Goal: Task Accomplishment & Management: Manage account settings

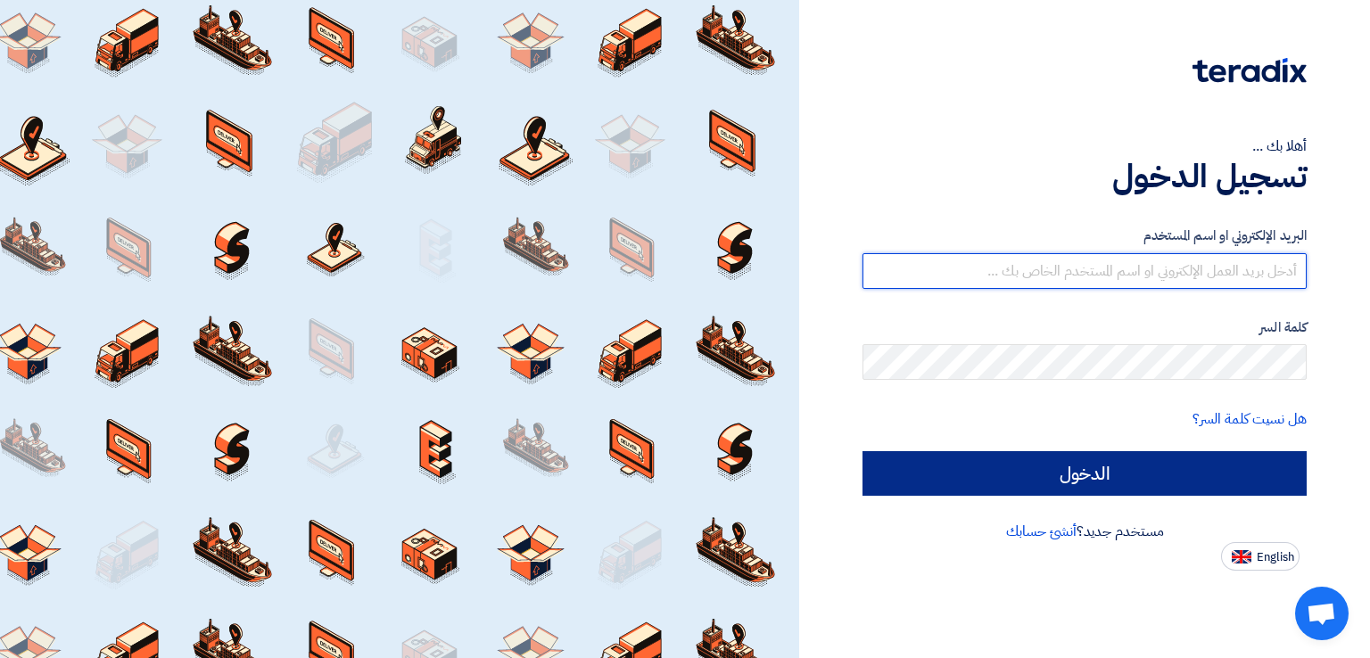
type input "[EMAIL_ADDRESS][DOMAIN_NAME]"
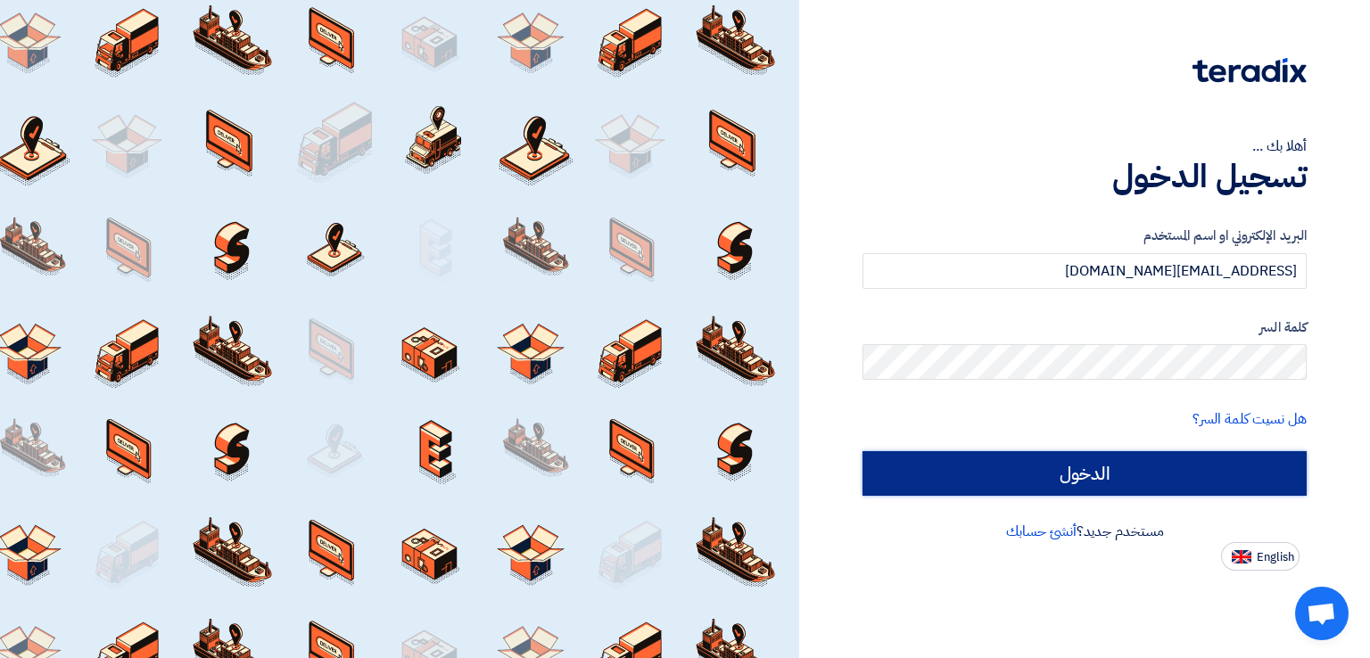
click at [1073, 462] on input "الدخول" at bounding box center [1085, 473] width 444 height 45
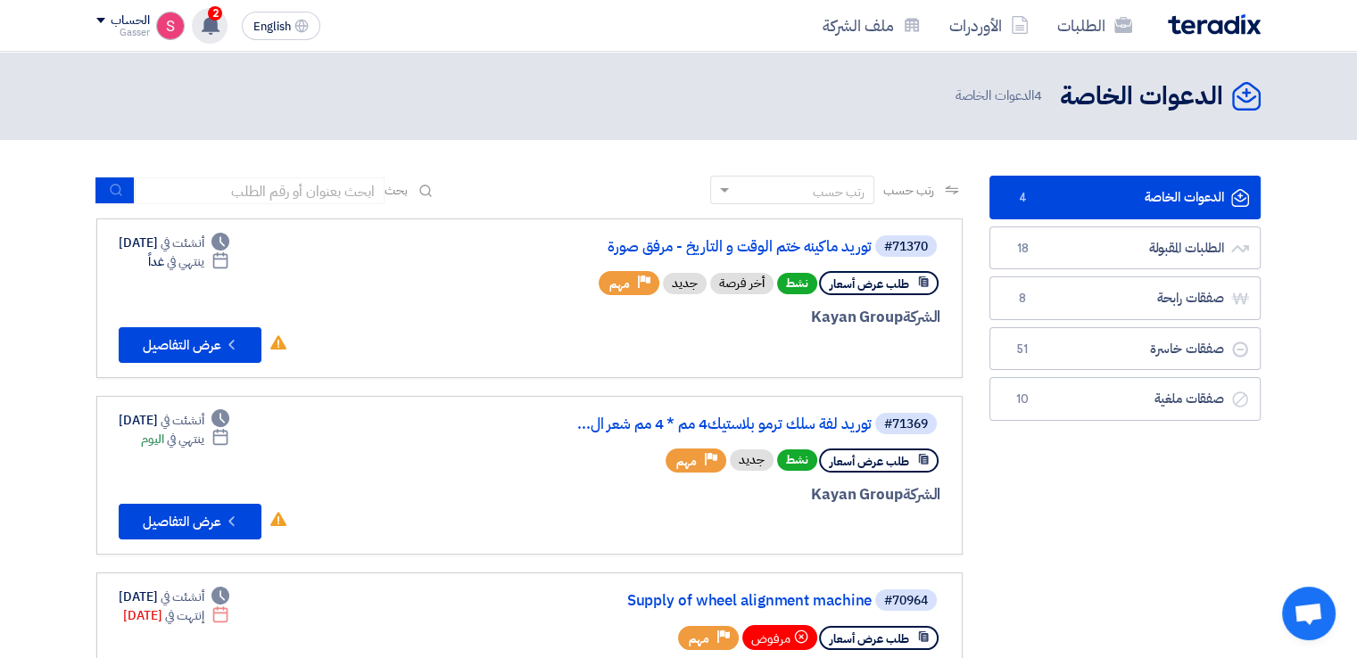
click at [205, 15] on icon at bounding box center [211, 25] width 20 height 20
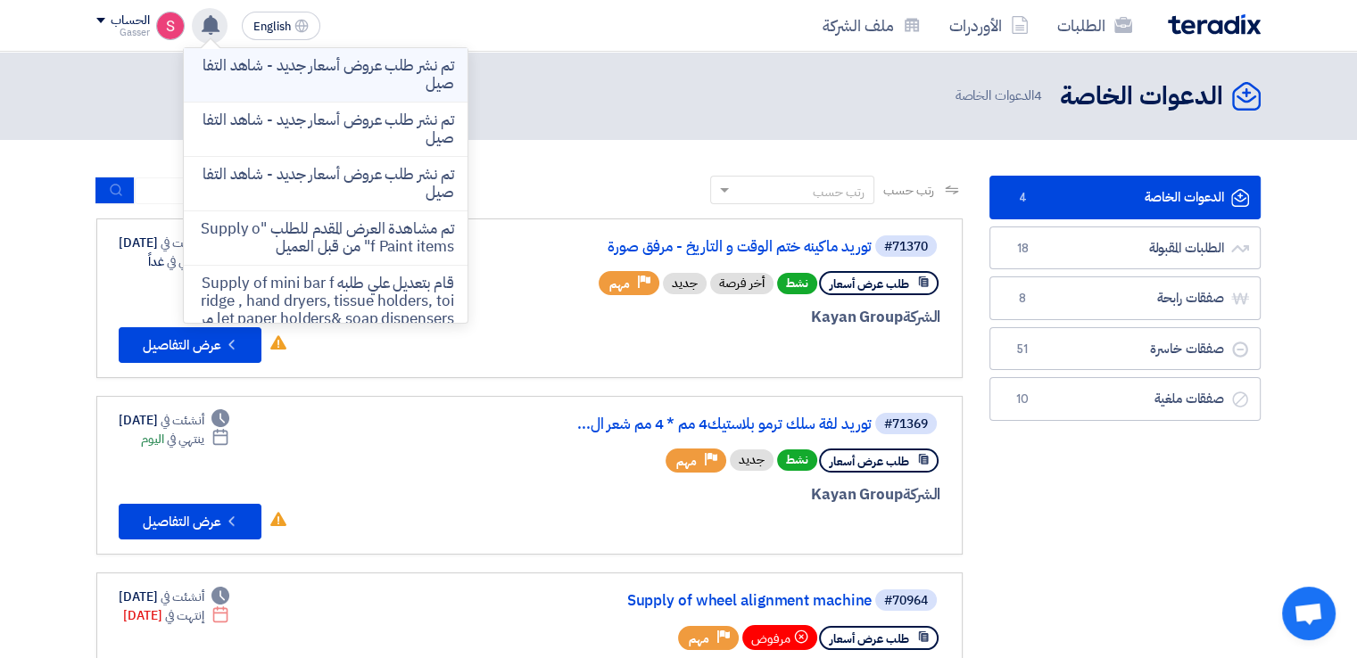
click at [402, 57] on p "تم نشر طلب عروض أسعار جديد - شاهد التفاصيل" at bounding box center [325, 75] width 255 height 36
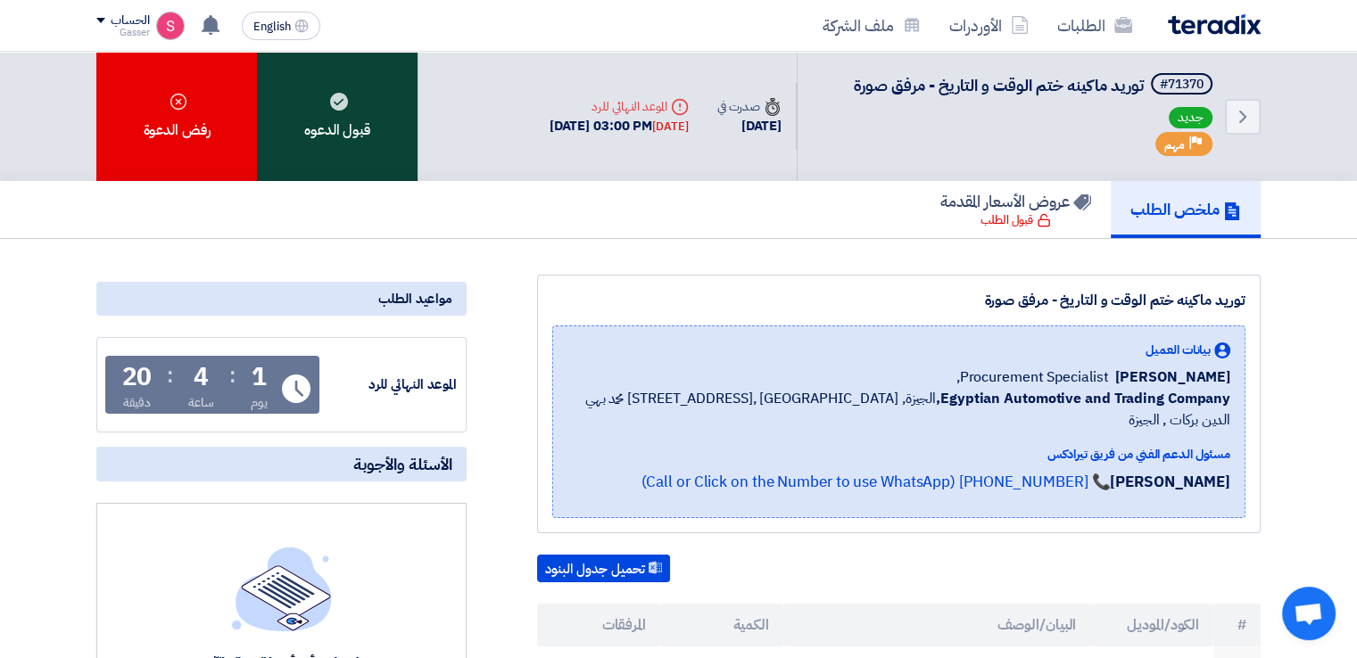
click at [384, 107] on div "قبول الدعوه" at bounding box center [337, 116] width 161 height 129
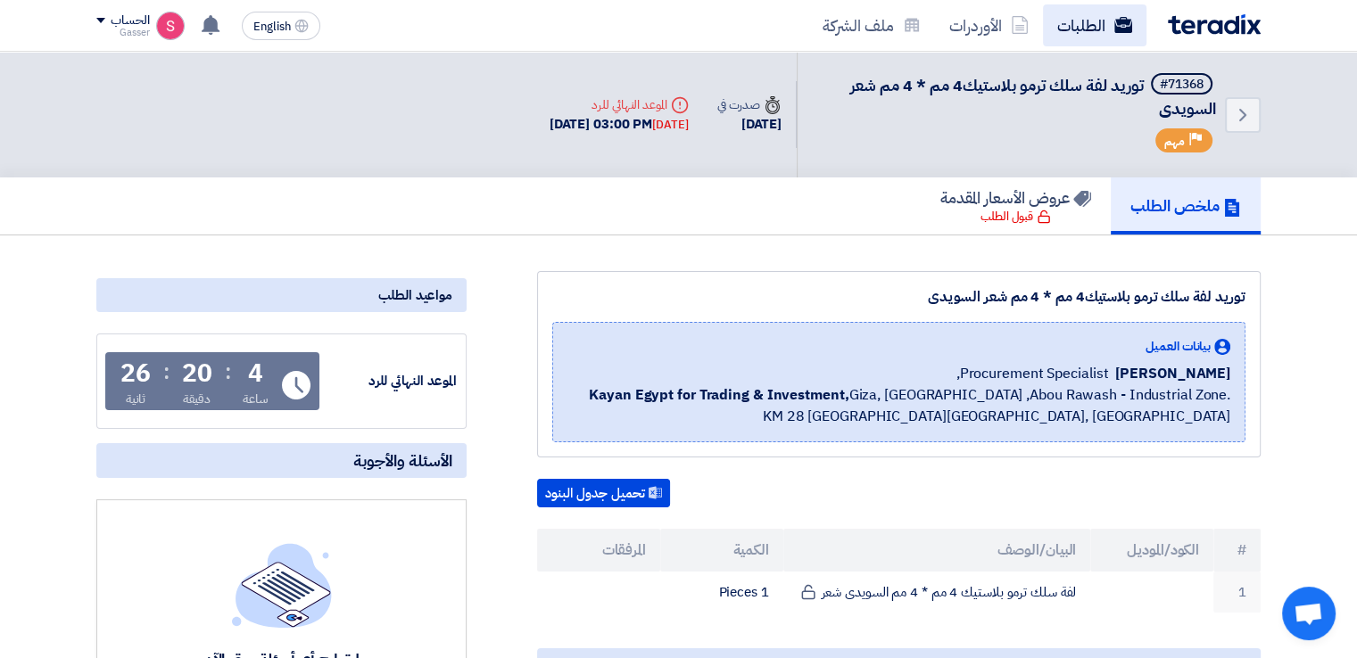
click at [1099, 24] on link "الطلبات" at bounding box center [1094, 25] width 103 height 42
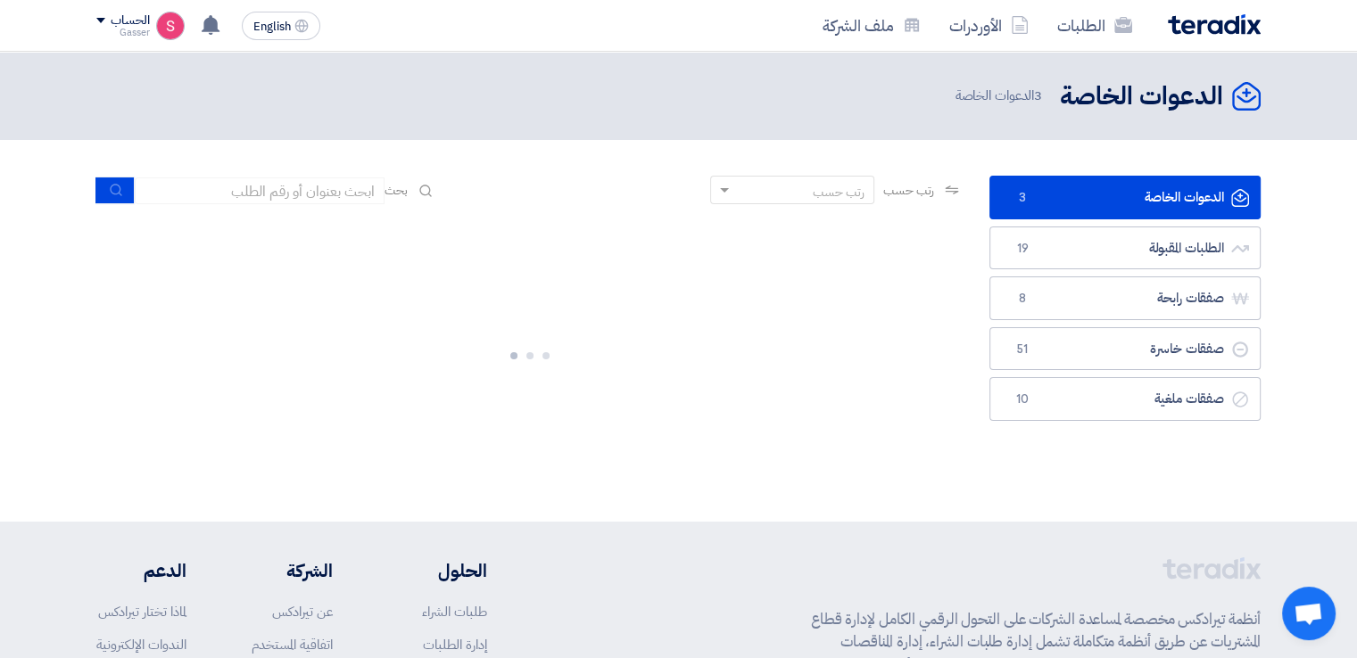
click at [1089, 197] on link "الدعوات الخاصة الدعوات الخاصة 3" at bounding box center [1124, 198] width 271 height 44
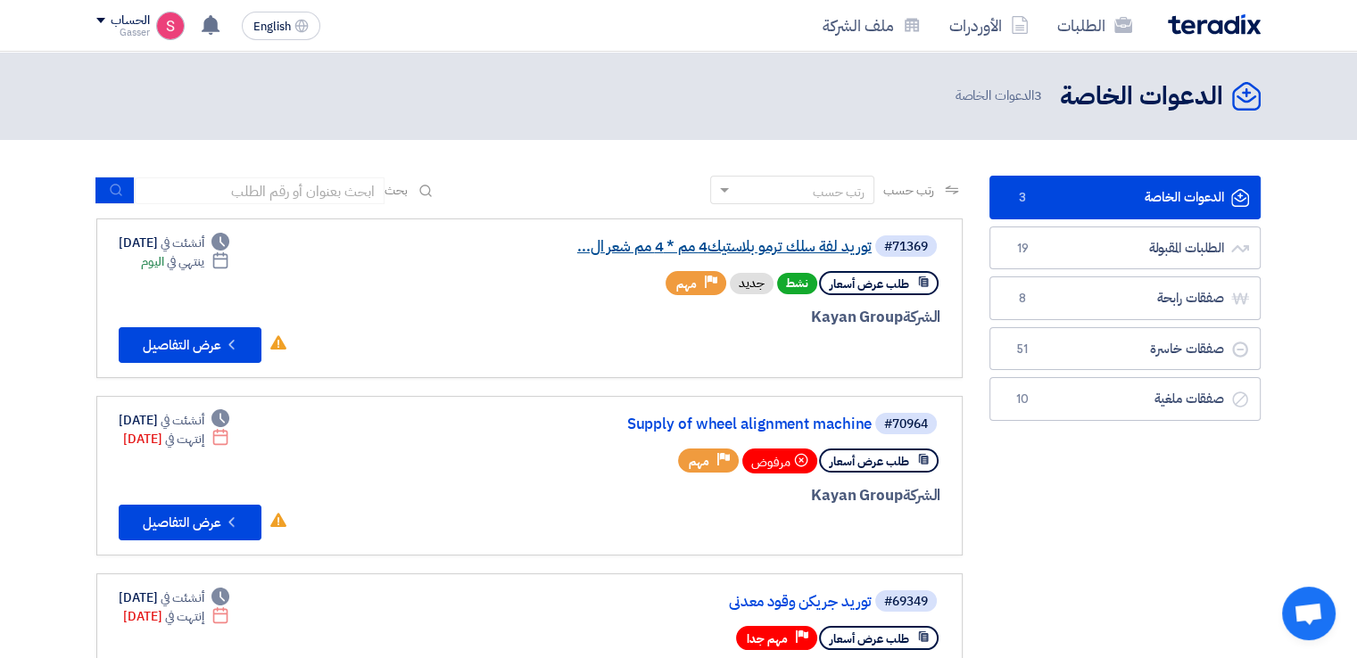
click at [782, 244] on link "توريد لفة سلك ترمو بلاستيك4 مم * 4 مم شعر ال..." at bounding box center [693, 247] width 357 height 16
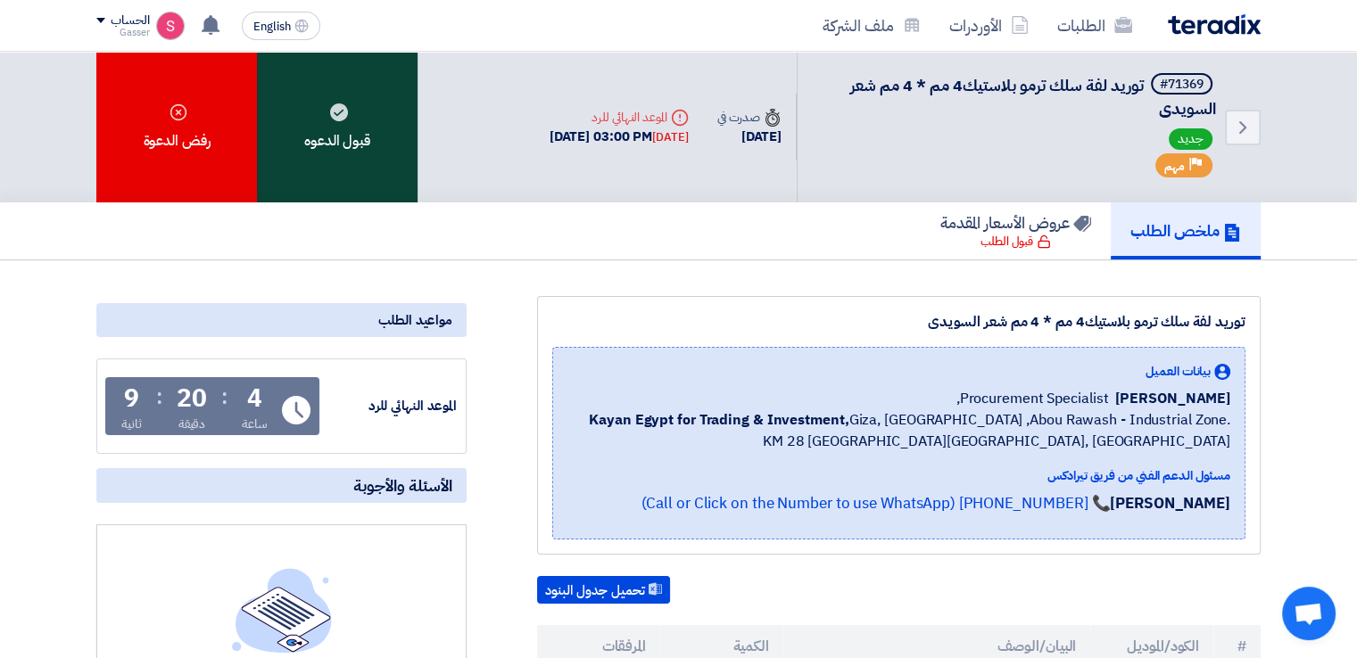
click at [330, 119] on icon at bounding box center [339, 112] width 18 height 18
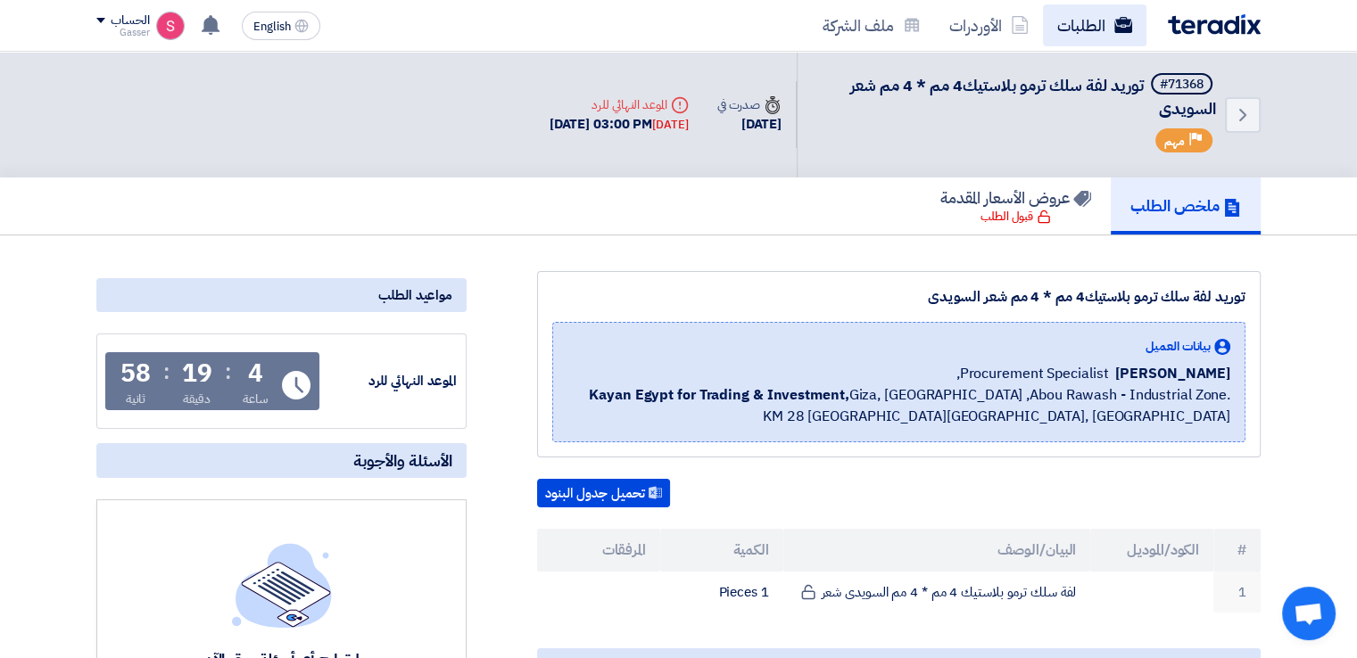
click at [1077, 22] on link "الطلبات" at bounding box center [1094, 25] width 103 height 42
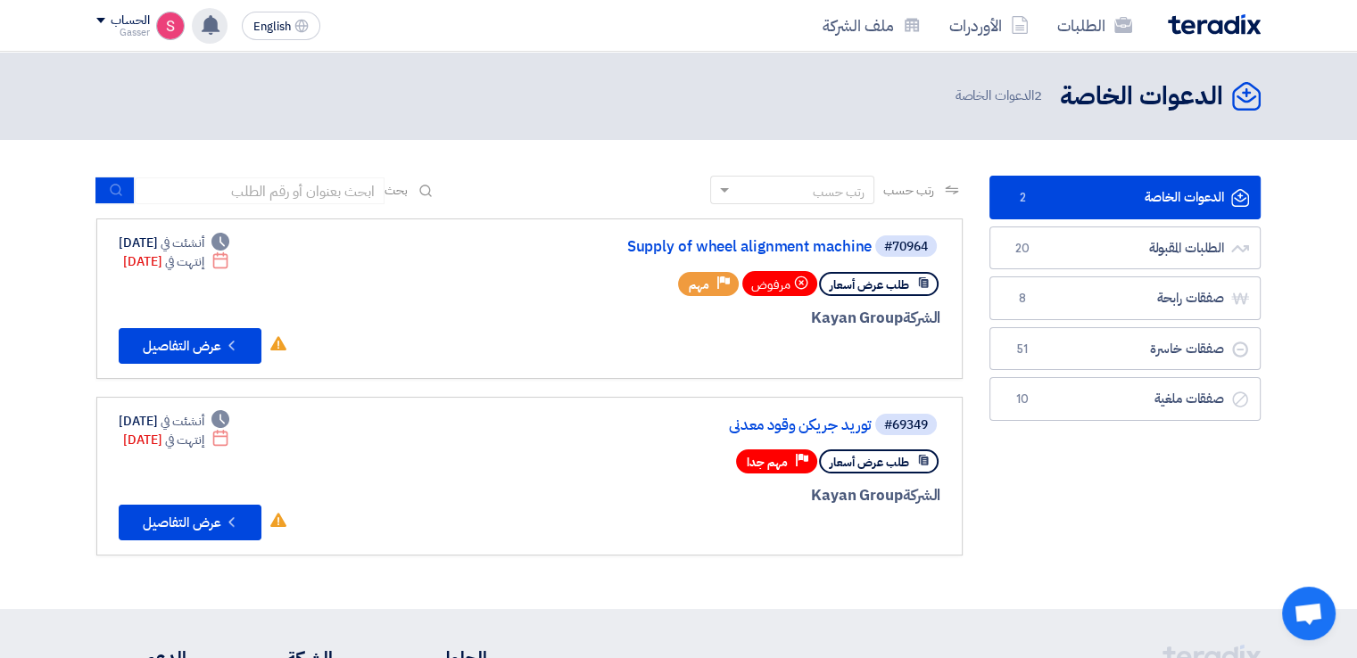
click at [200, 12] on div "تم نشر طلب عروض أسعار جديد - شاهد التفاصيل 17 hours ago تم نشر طلب عروض أسعار ج…" at bounding box center [210, 26] width 36 height 36
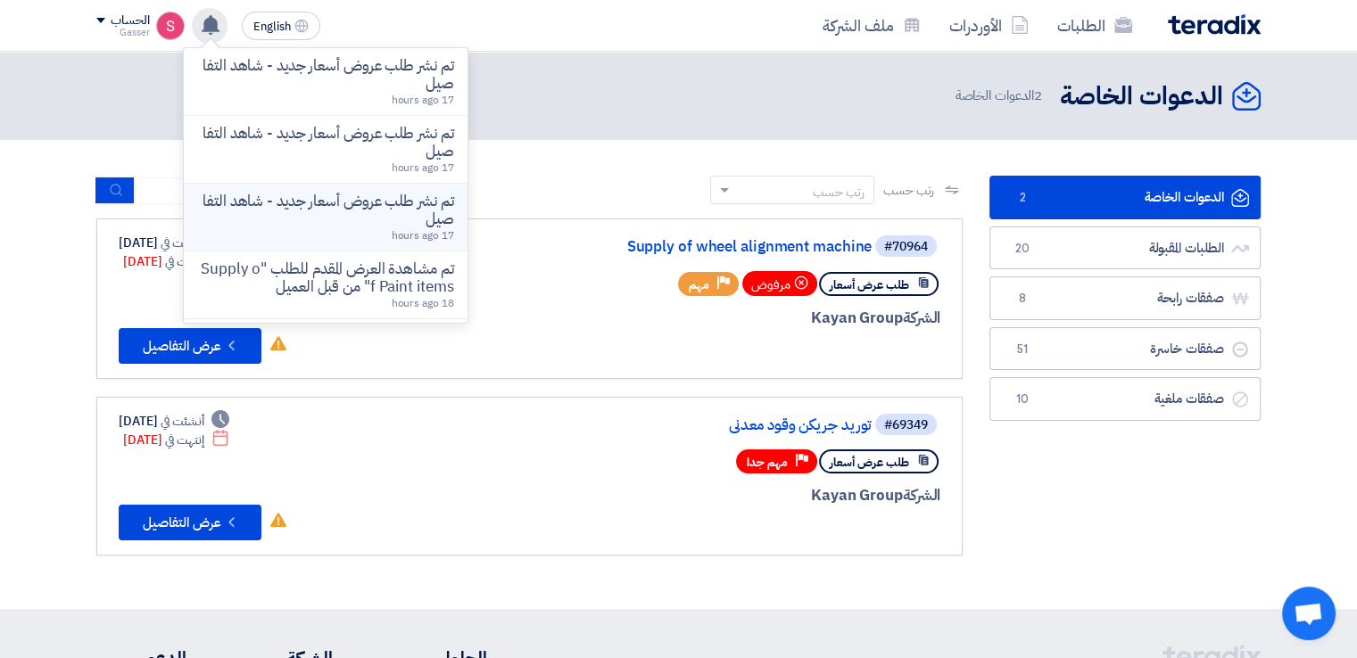
click at [433, 215] on p "تم نشر طلب عروض أسعار جديد - شاهد التفاصيل" at bounding box center [325, 211] width 255 height 36
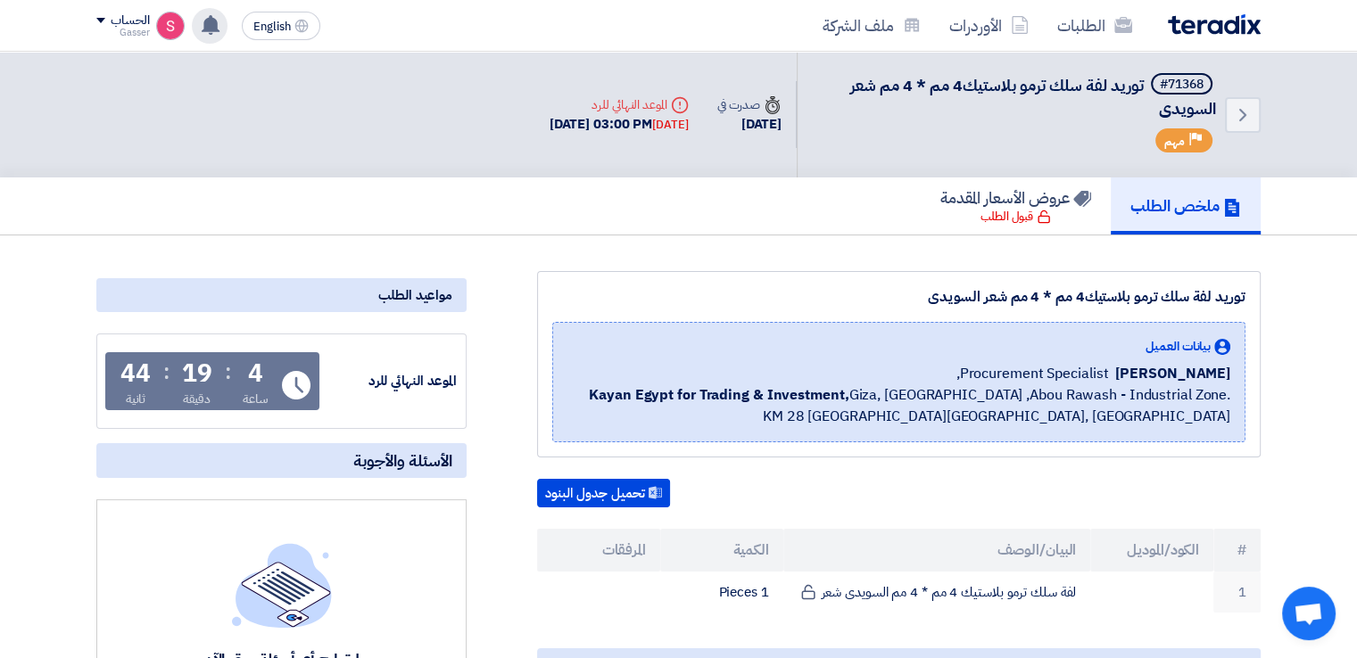
click at [205, 9] on div "تم نشر طلب عروض أسعار جديد - شاهد التفاصيل 17 hours ago تم نشر طلب عروض أسعار ج…" at bounding box center [210, 26] width 36 height 36
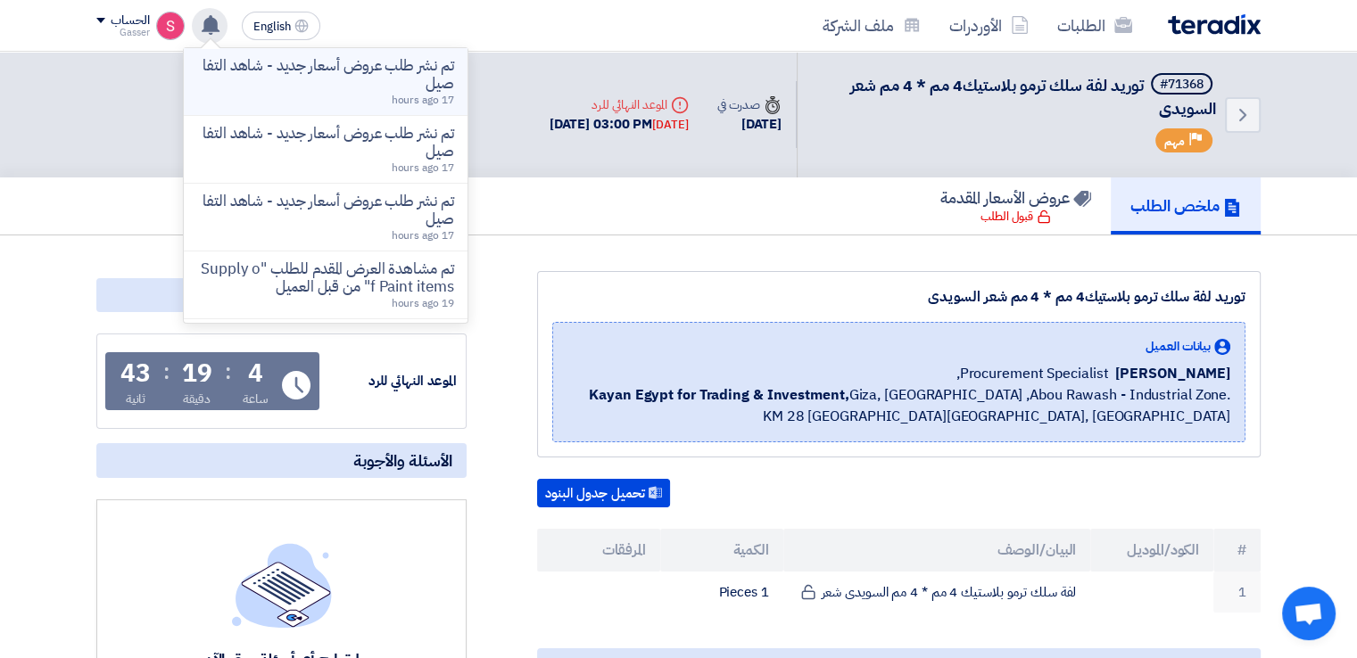
click at [359, 84] on p "تم نشر طلب عروض أسعار جديد - شاهد التفاصيل" at bounding box center [325, 75] width 255 height 36
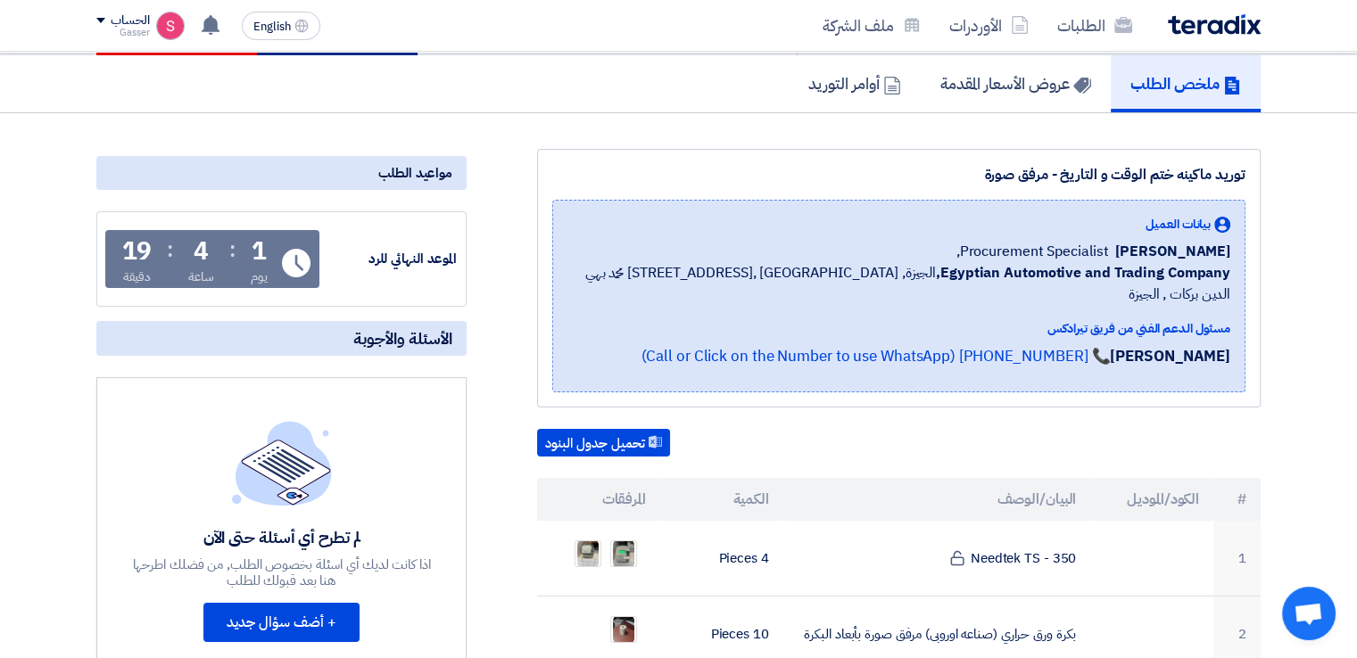
scroll to position [416, 0]
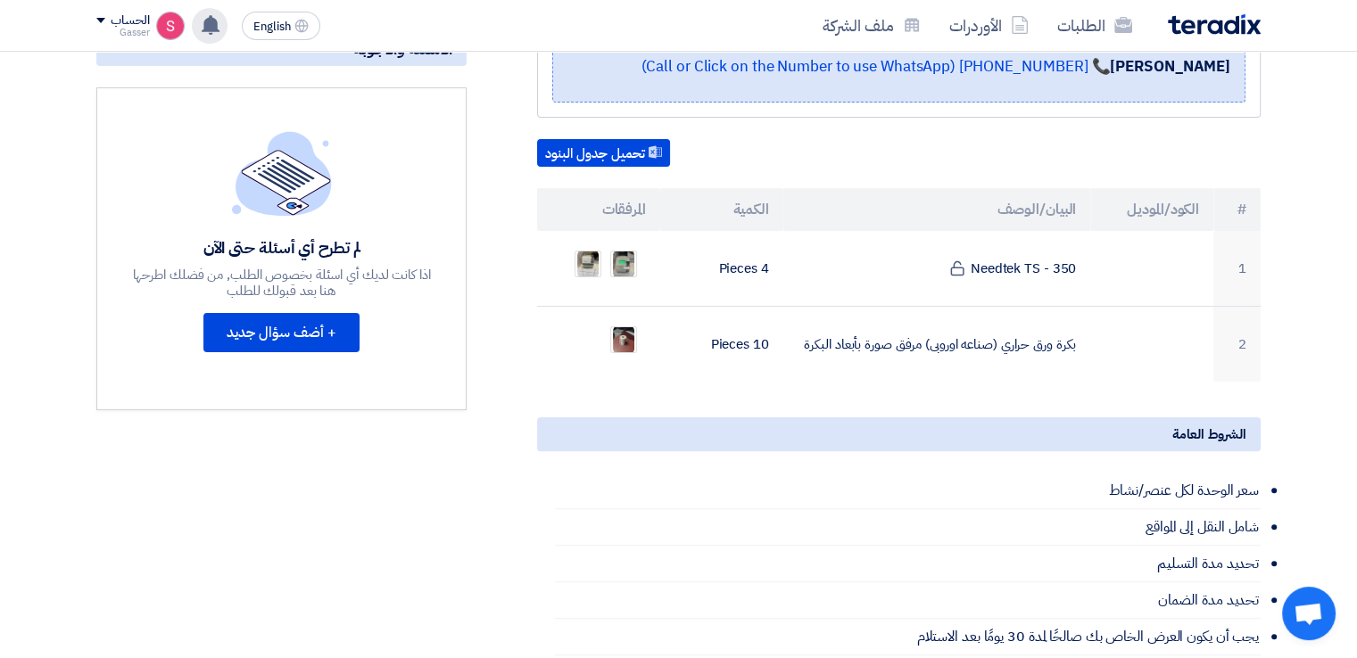
click at [211, 40] on div "تم نشر طلب عروض أسعار جديد - شاهد التفاصيل تم نشر طلب عروض أسعار جديد - شاهد ال…" at bounding box center [210, 26] width 36 height 36
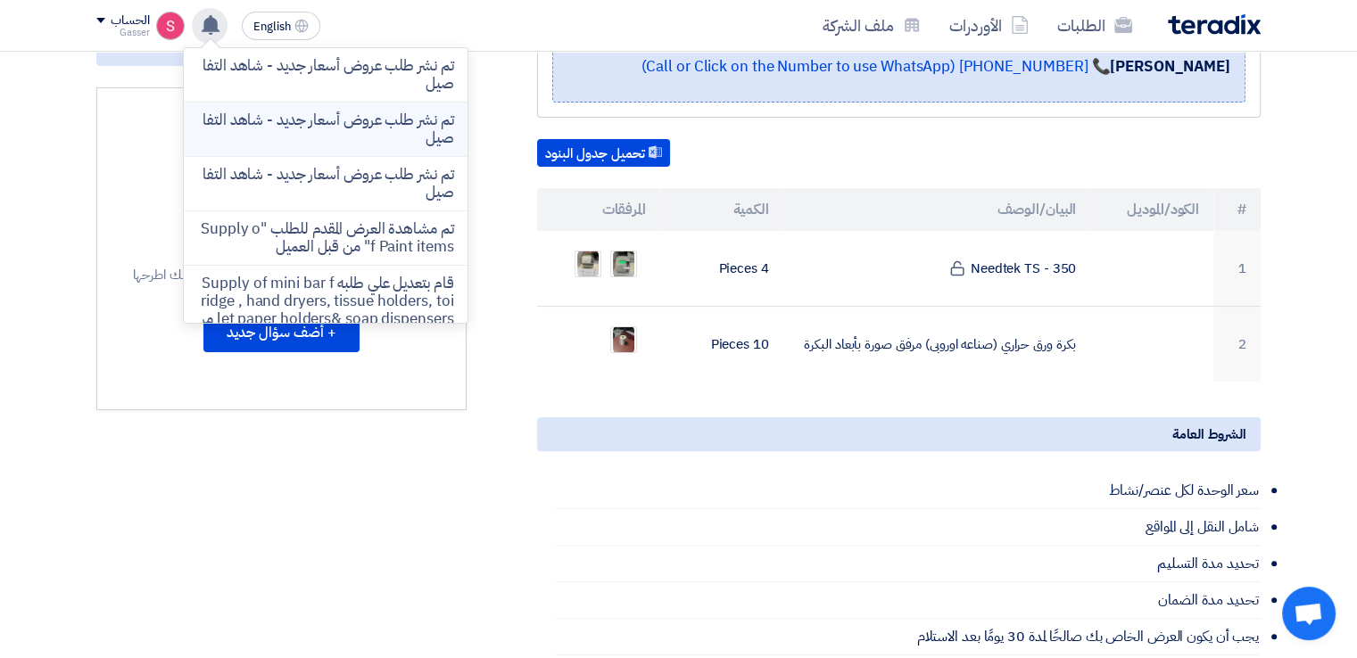
click at [314, 128] on p "تم نشر طلب عروض أسعار جديد - شاهد التفاصيل" at bounding box center [325, 130] width 255 height 36
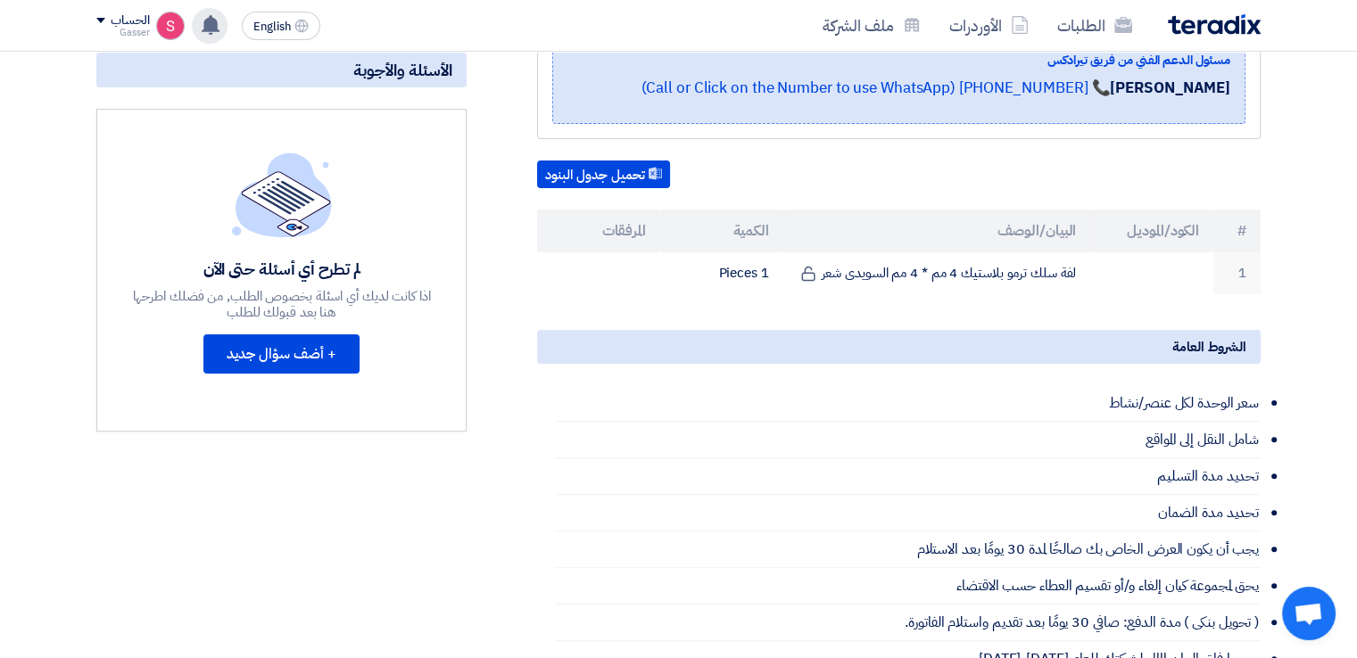
scroll to position [459, 0]
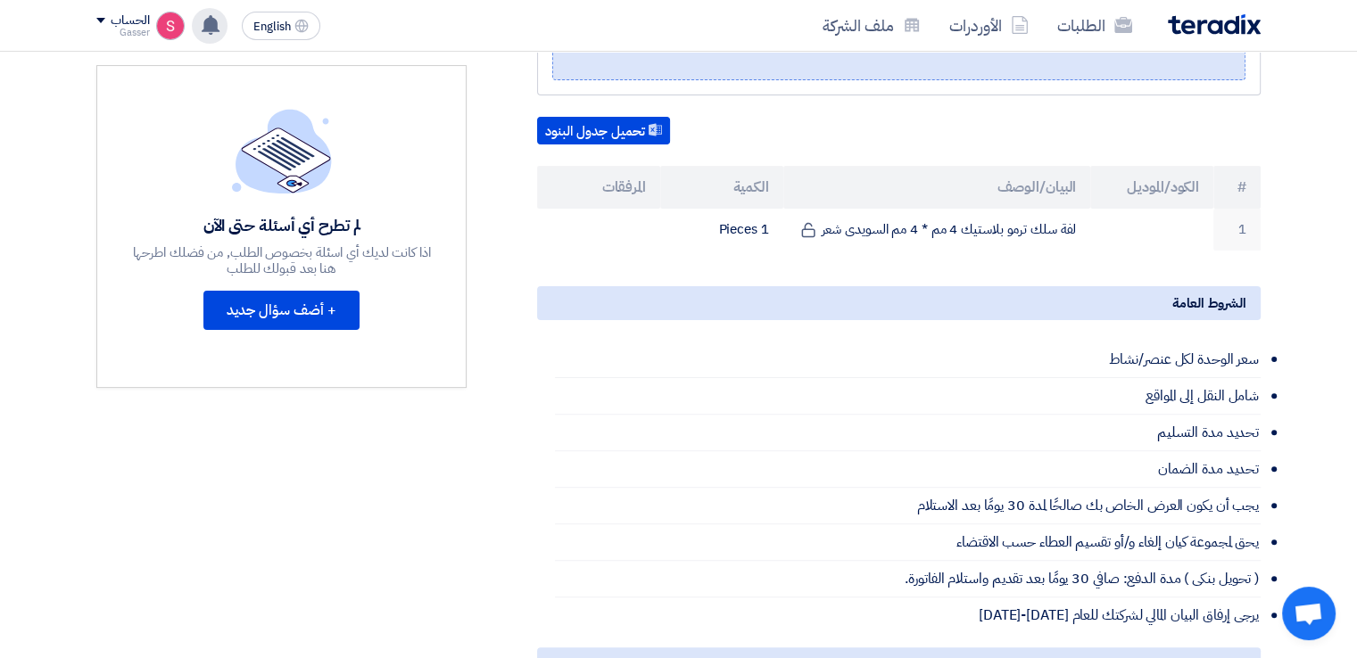
click at [214, 31] on icon at bounding box center [211, 25] width 20 height 20
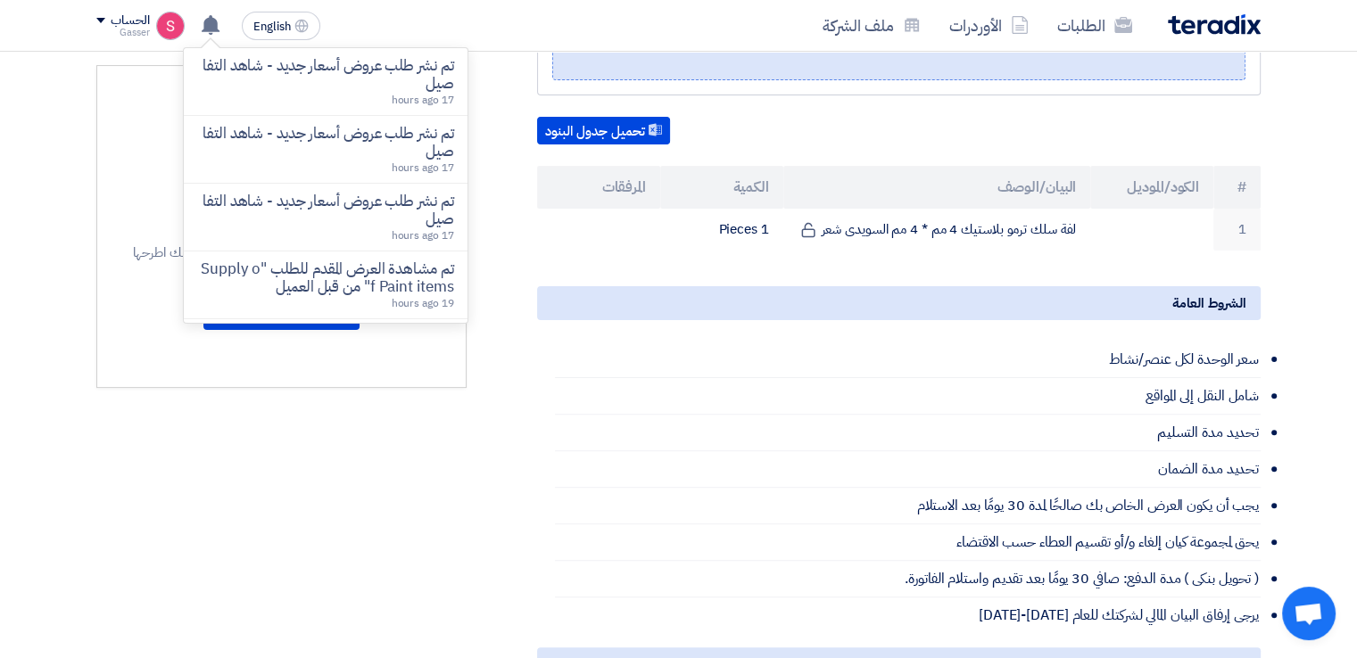
click at [714, 449] on li "تحديد مدة التسليم" at bounding box center [908, 433] width 706 height 37
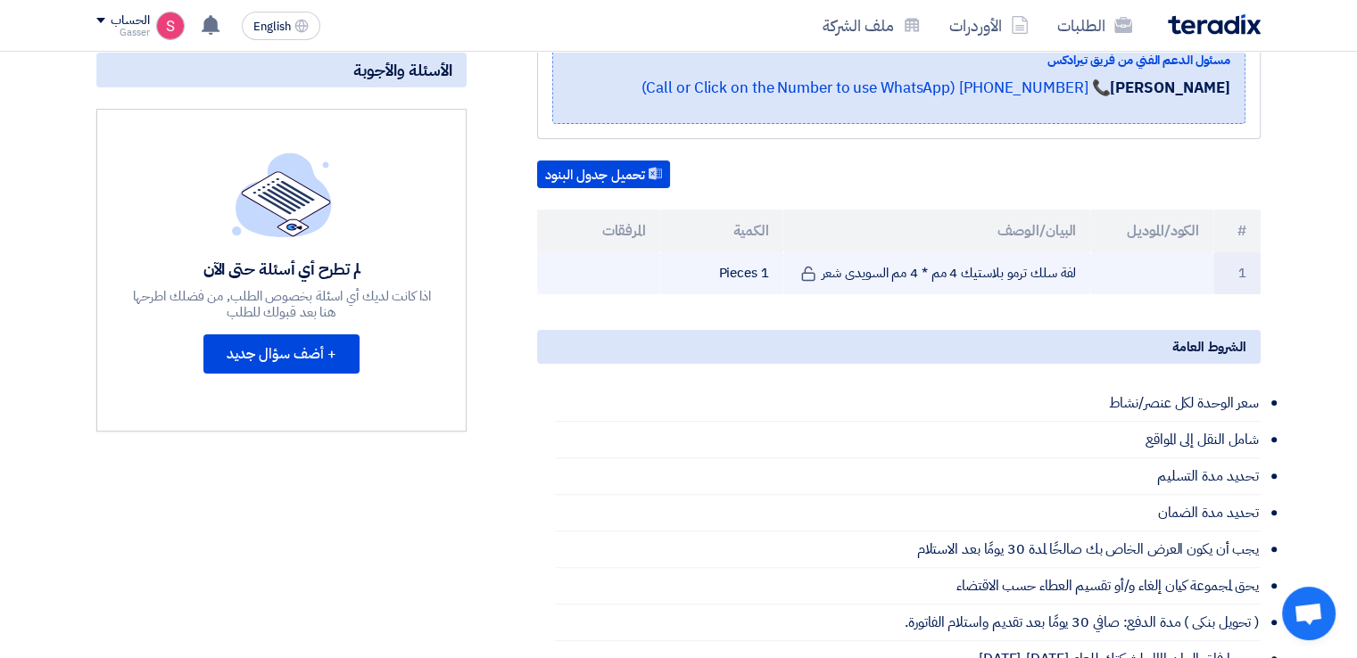
scroll to position [0, 0]
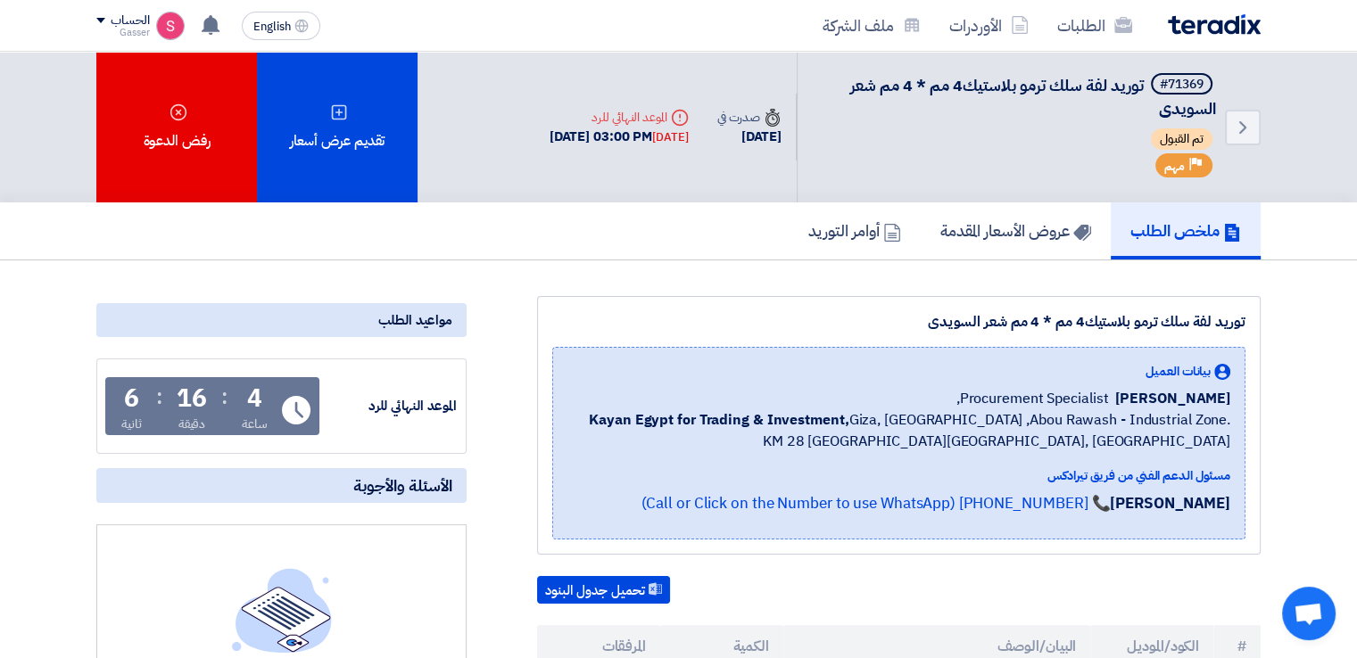
click at [227, 34] on app-header-notification-menu "تم نشر طلب عروض أسعار جديد - شاهد التفاصيل 17 hours ago تم نشر طلب عروض أسعار ج…" at bounding box center [210, 26] width 50 height 36
click at [225, 29] on div "تم نشر طلب عروض أسعار جديد - شاهد التفاصيل 17 hours ago تم نشر طلب عروض أسعار ج…" at bounding box center [210, 26] width 36 height 36
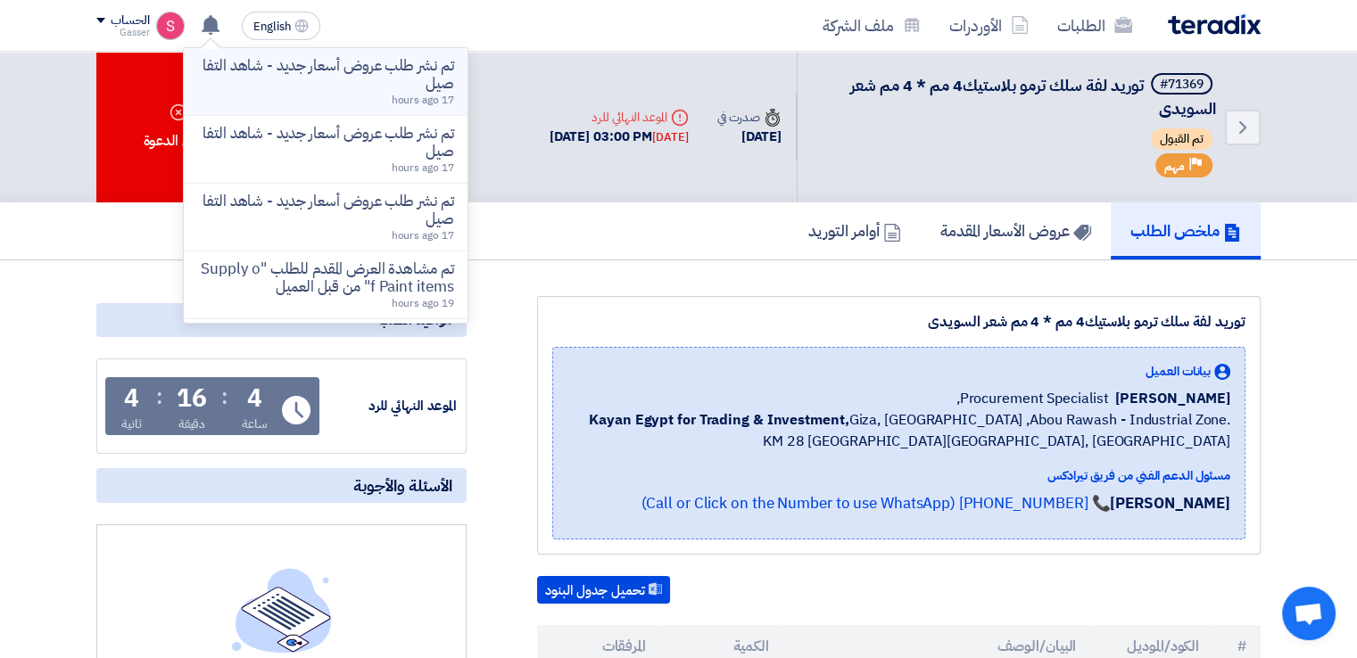
click at [418, 87] on p "تم نشر طلب عروض أسعار جديد - شاهد التفاصيل" at bounding box center [325, 75] width 255 height 36
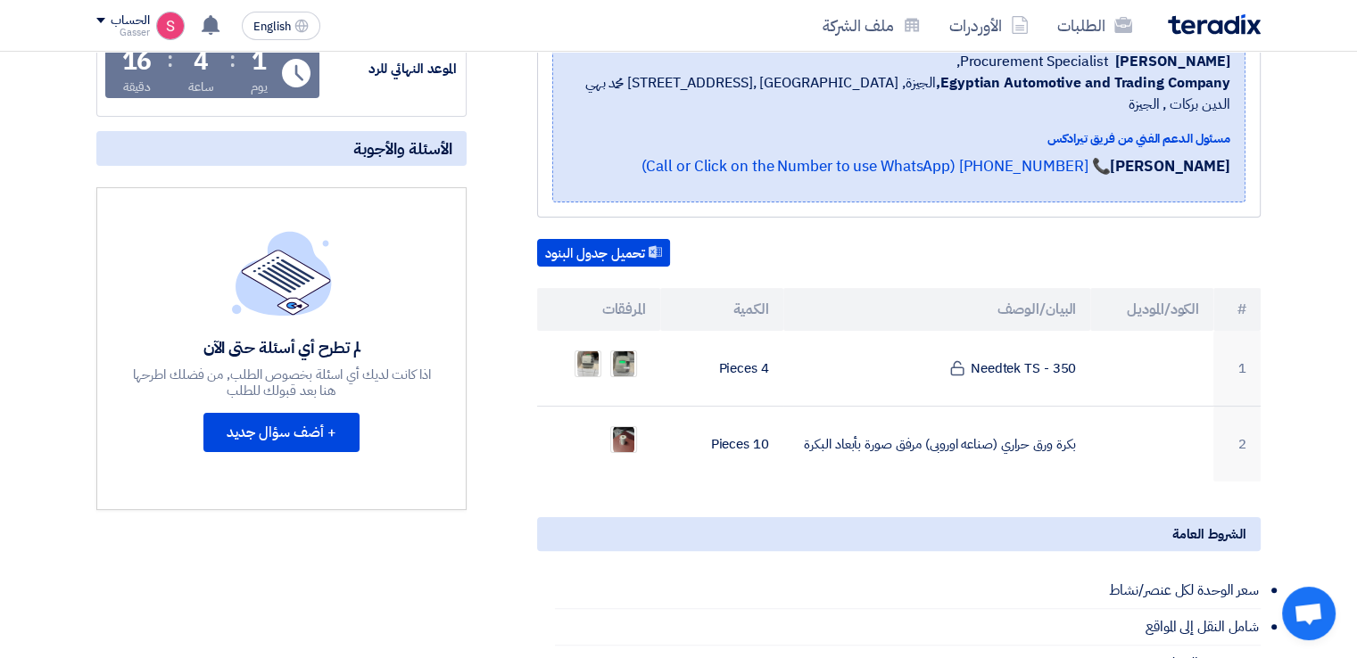
scroll to position [416, 0]
